Goal: Use online tool/utility

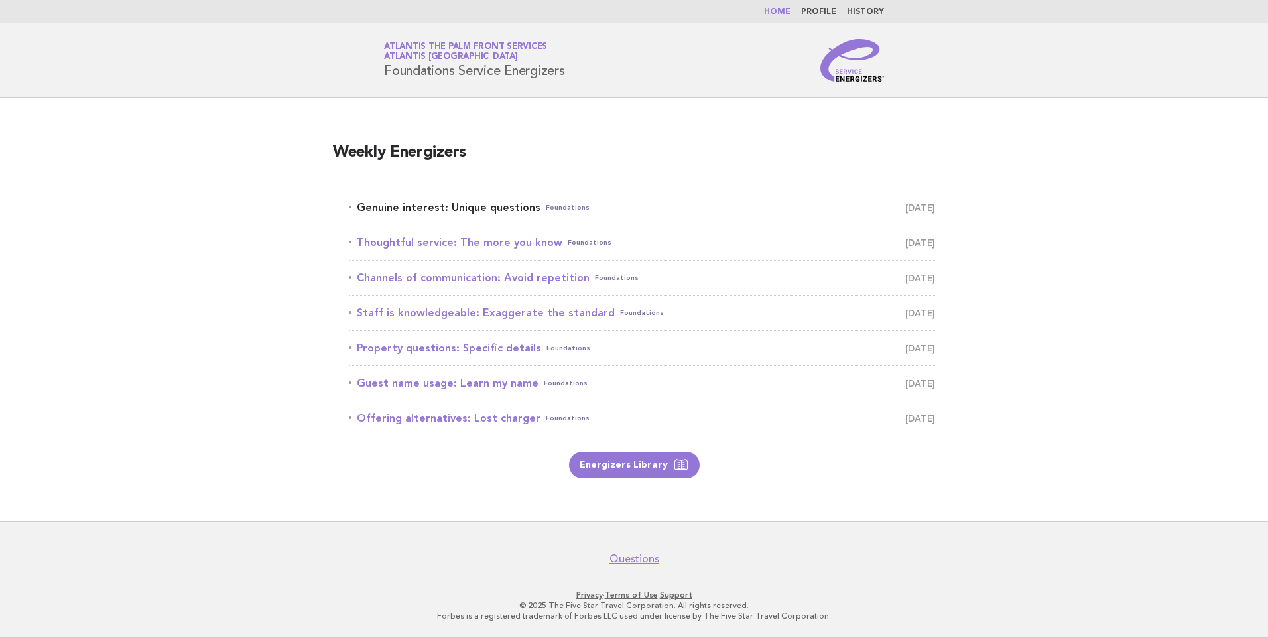
click at [513, 212] on link "Genuine interest: Unique questions Foundations [DATE]" at bounding box center [642, 207] width 586 height 19
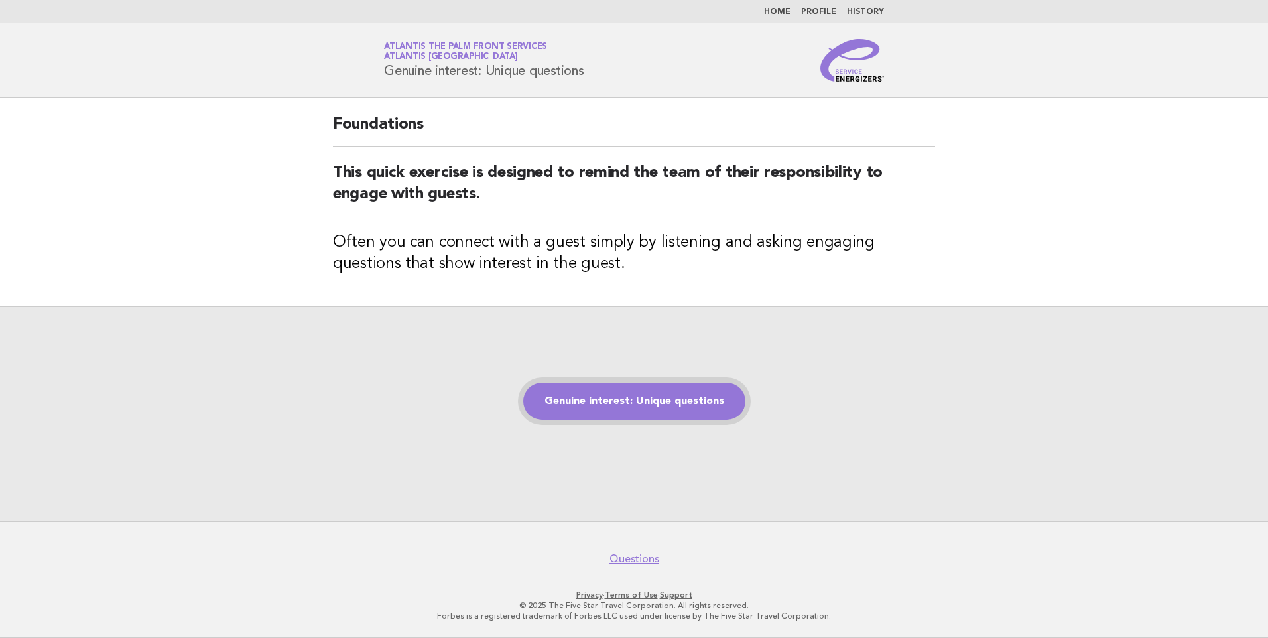
click at [655, 408] on link "Genuine interest: Unique questions" at bounding box center [634, 401] width 222 height 37
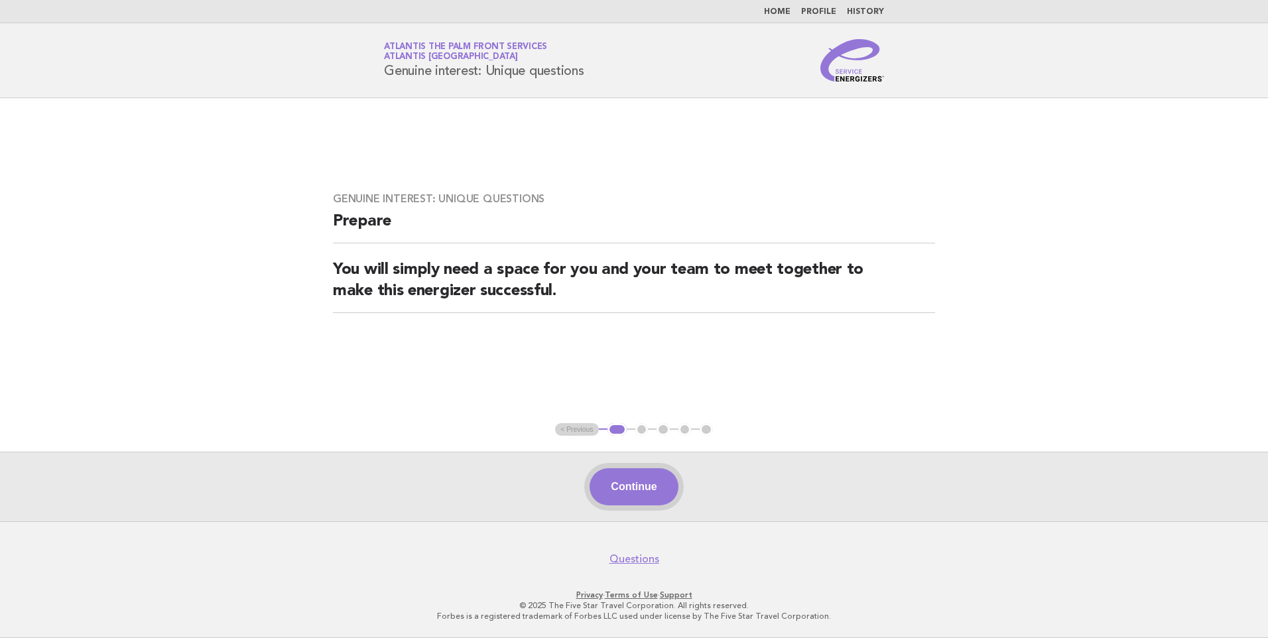
click at [646, 493] on button "Continue" at bounding box center [634, 486] width 88 height 37
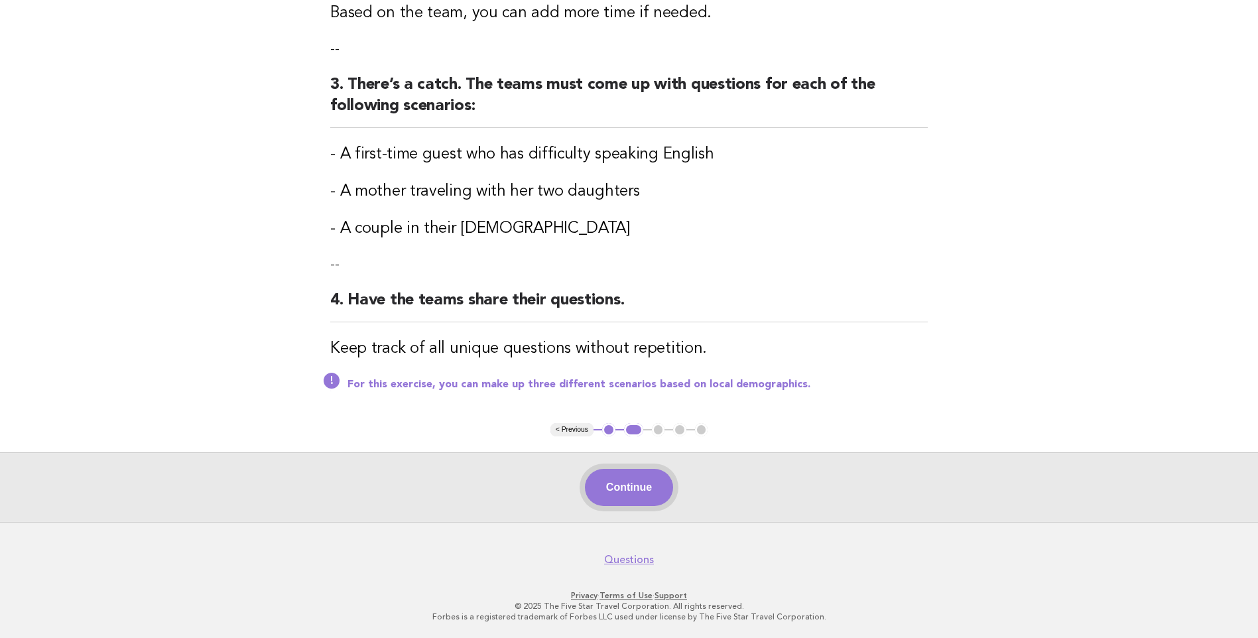
click at [621, 481] on button "Continue" at bounding box center [629, 487] width 88 height 37
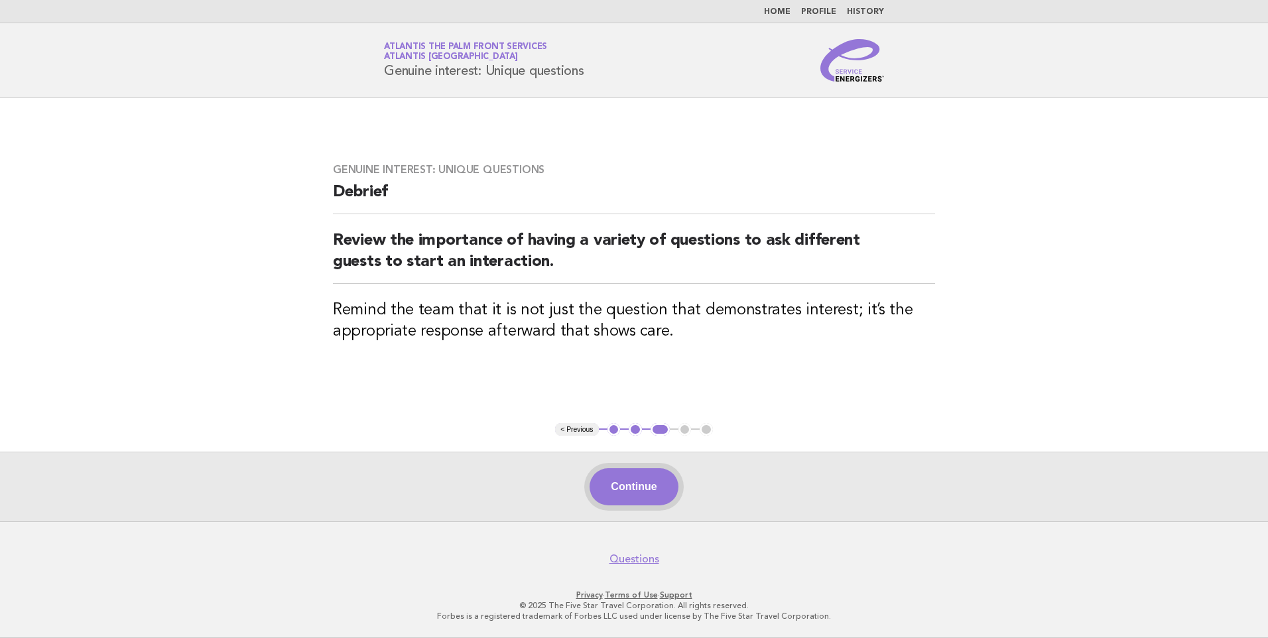
click at [669, 481] on button "Continue" at bounding box center [634, 486] width 88 height 37
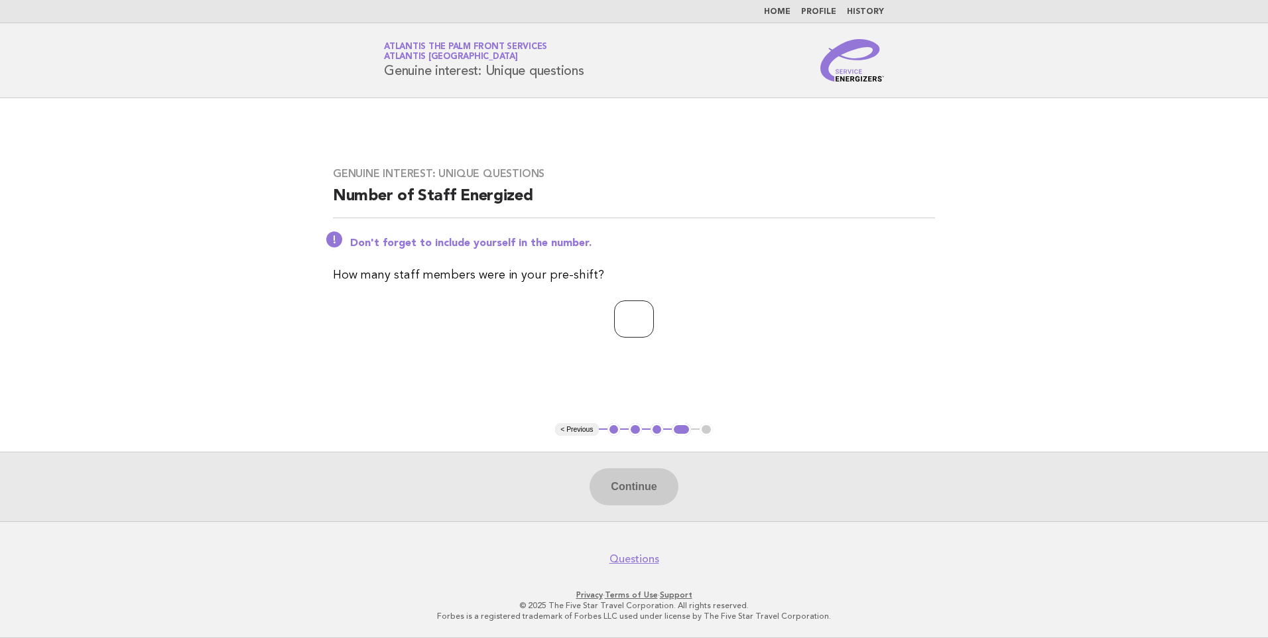
click at [626, 324] on input "number" at bounding box center [634, 318] width 40 height 37
type input "*"
click at [659, 499] on button "Continue" at bounding box center [634, 486] width 88 height 37
